Goal: Task Accomplishment & Management: Use online tool/utility

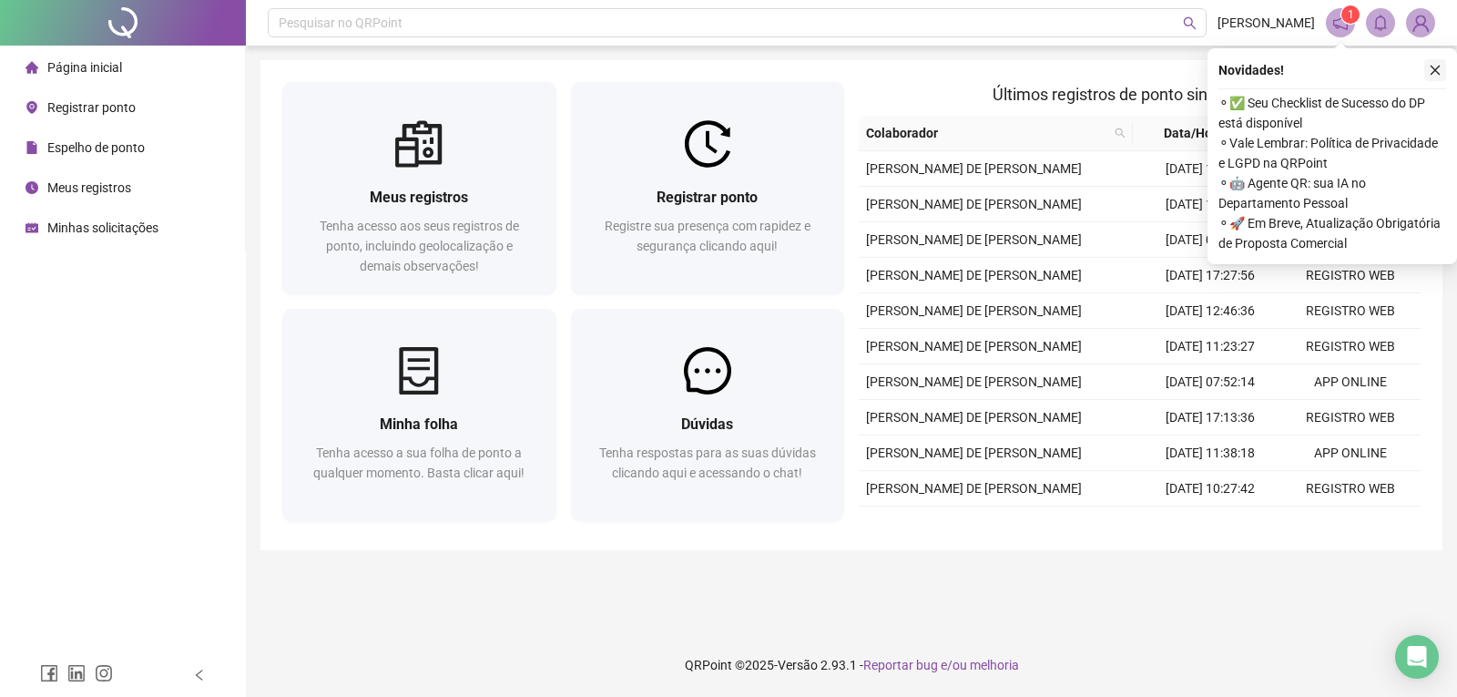
click at [1433, 70] on icon "close" at bounding box center [1435, 70] width 13 height 13
click at [1438, 69] on icon "close" at bounding box center [1435, 70] width 13 height 13
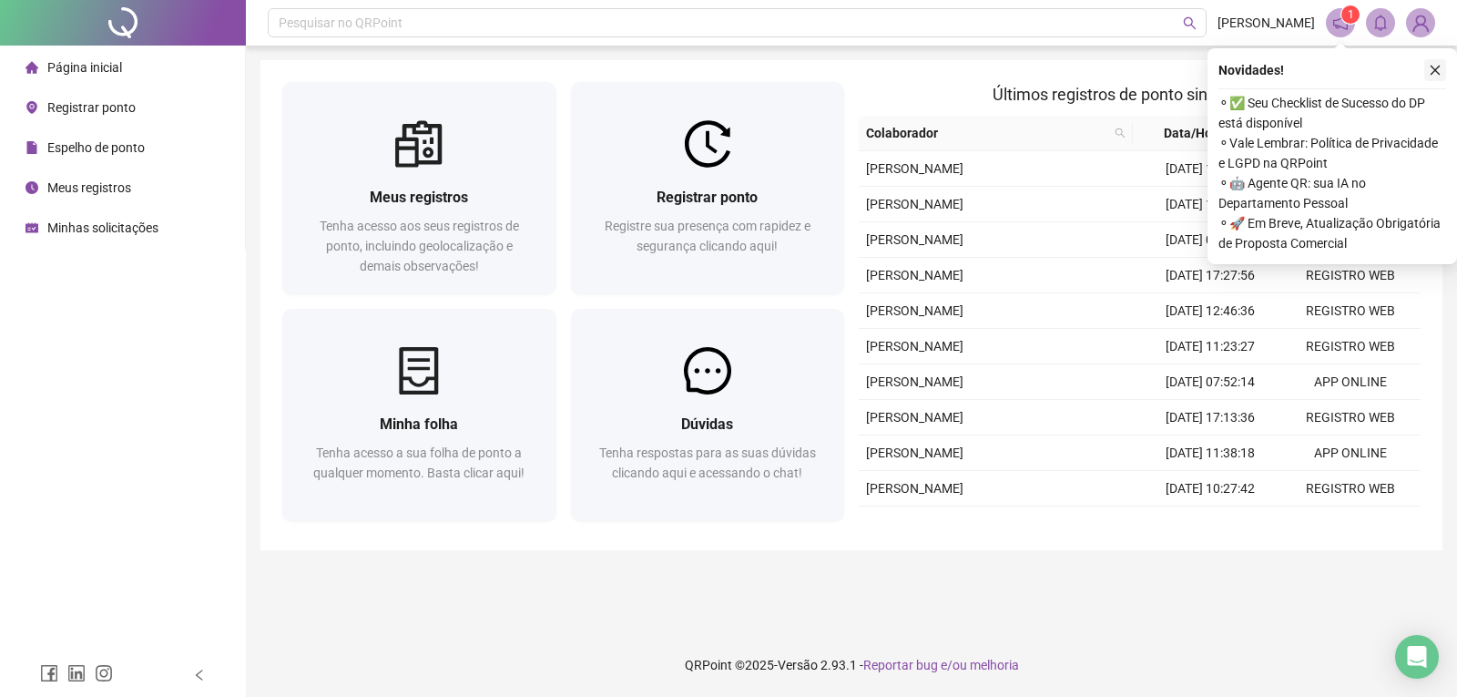
click at [1434, 66] on icon "close" at bounding box center [1435, 70] width 13 height 13
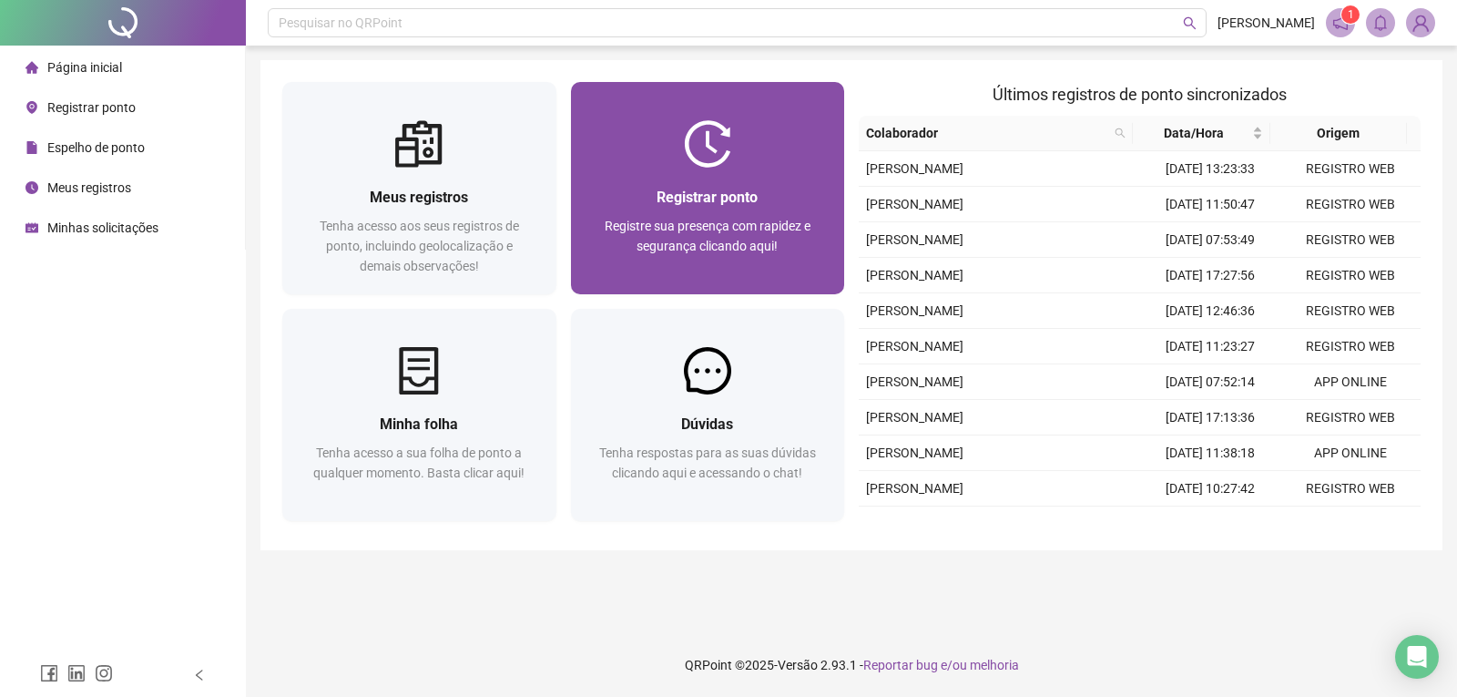
click at [696, 177] on div "Registrar ponto Registre sua presença com rapidez e segurança clicando aqui!" at bounding box center [708, 231] width 274 height 127
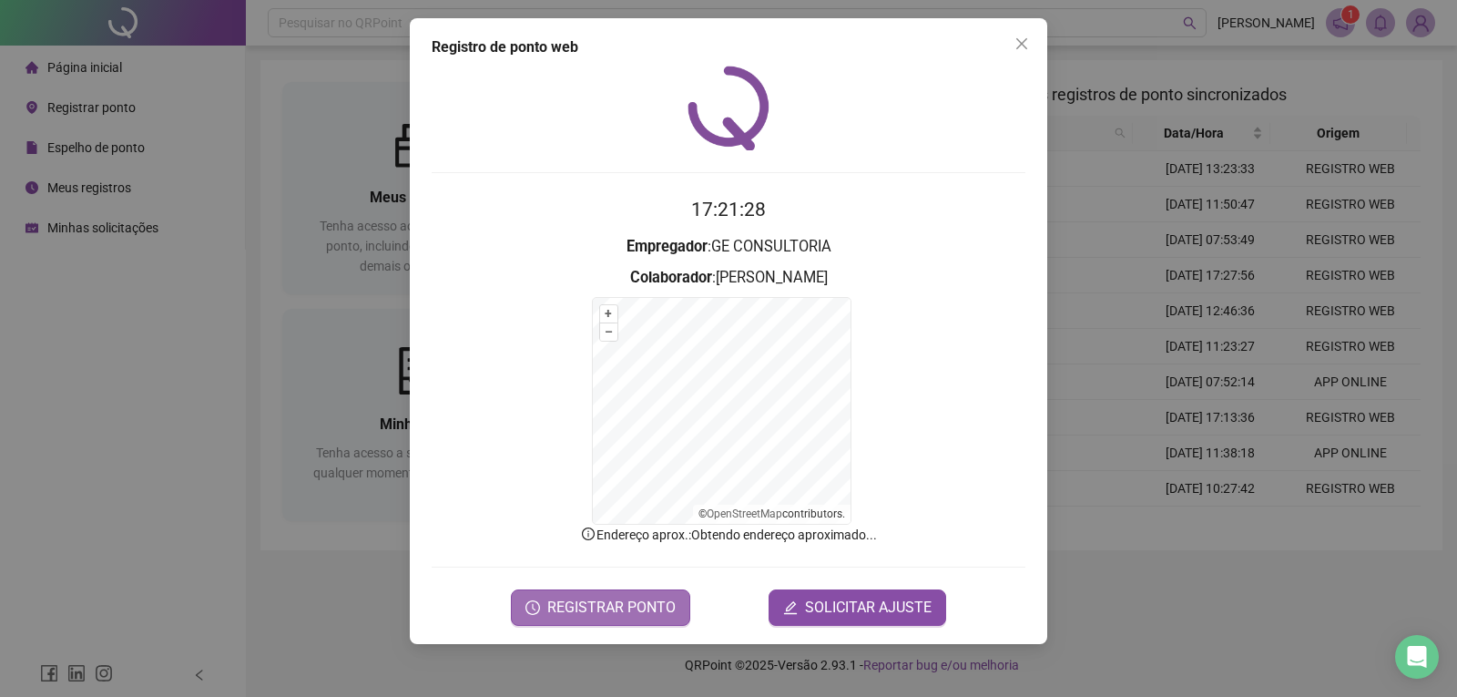
click at [618, 609] on span "REGISTRAR PONTO" at bounding box center [611, 607] width 128 height 22
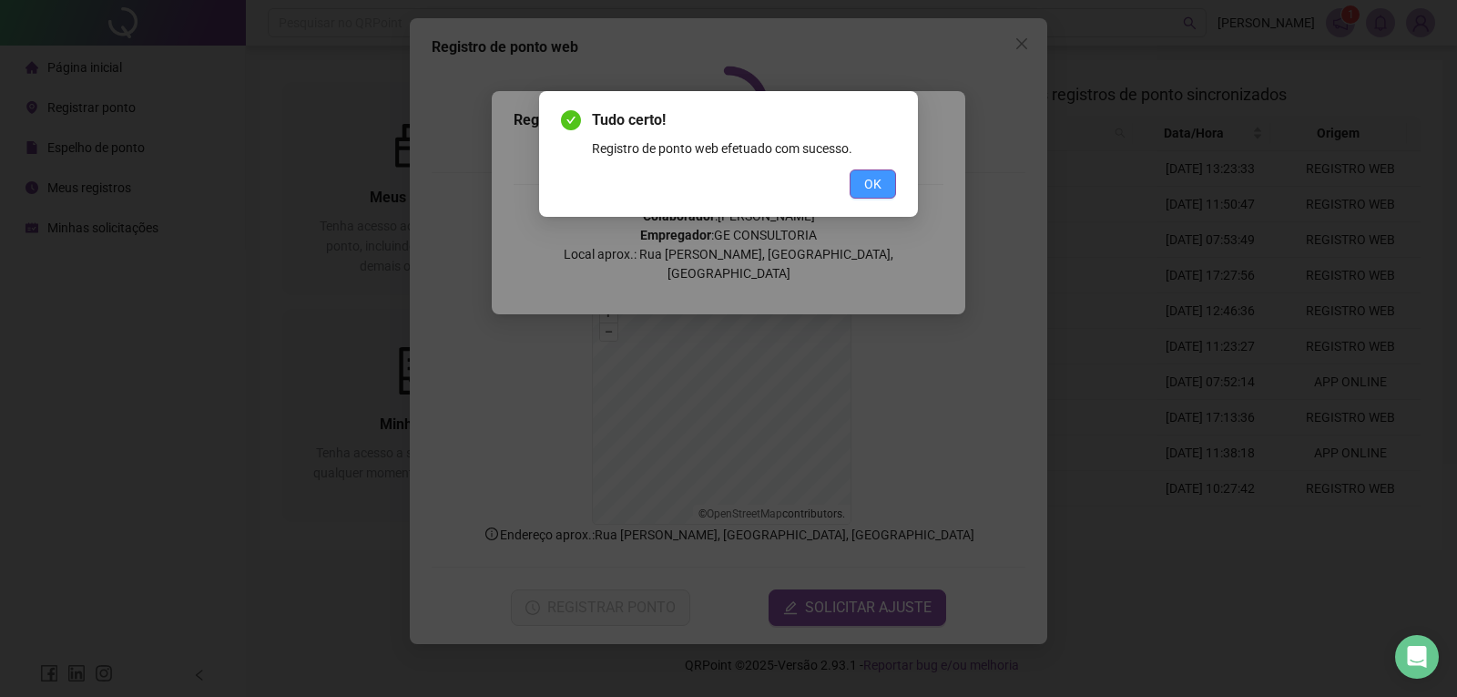
click at [883, 193] on button "OK" at bounding box center [873, 183] width 46 height 29
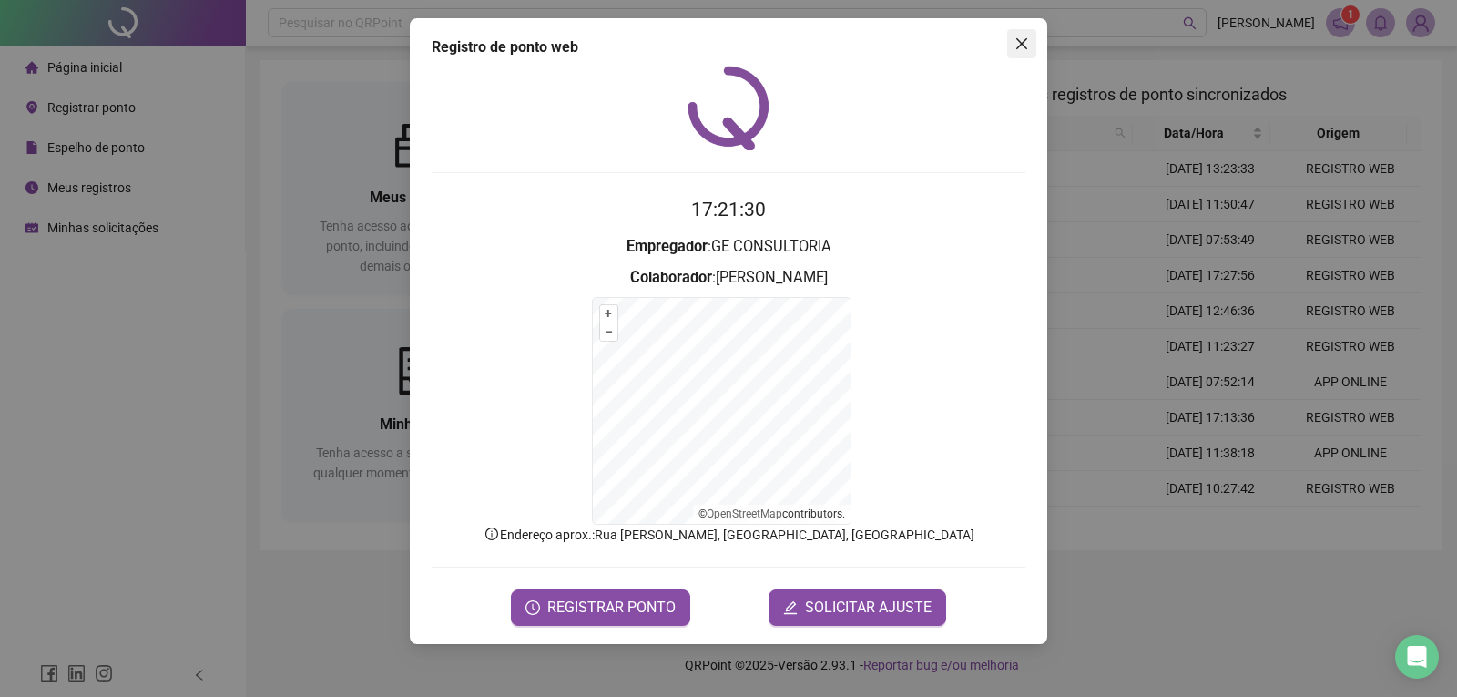
click at [1025, 45] on icon "close" at bounding box center [1021, 43] width 15 height 15
